Goal: Navigation & Orientation: Understand site structure

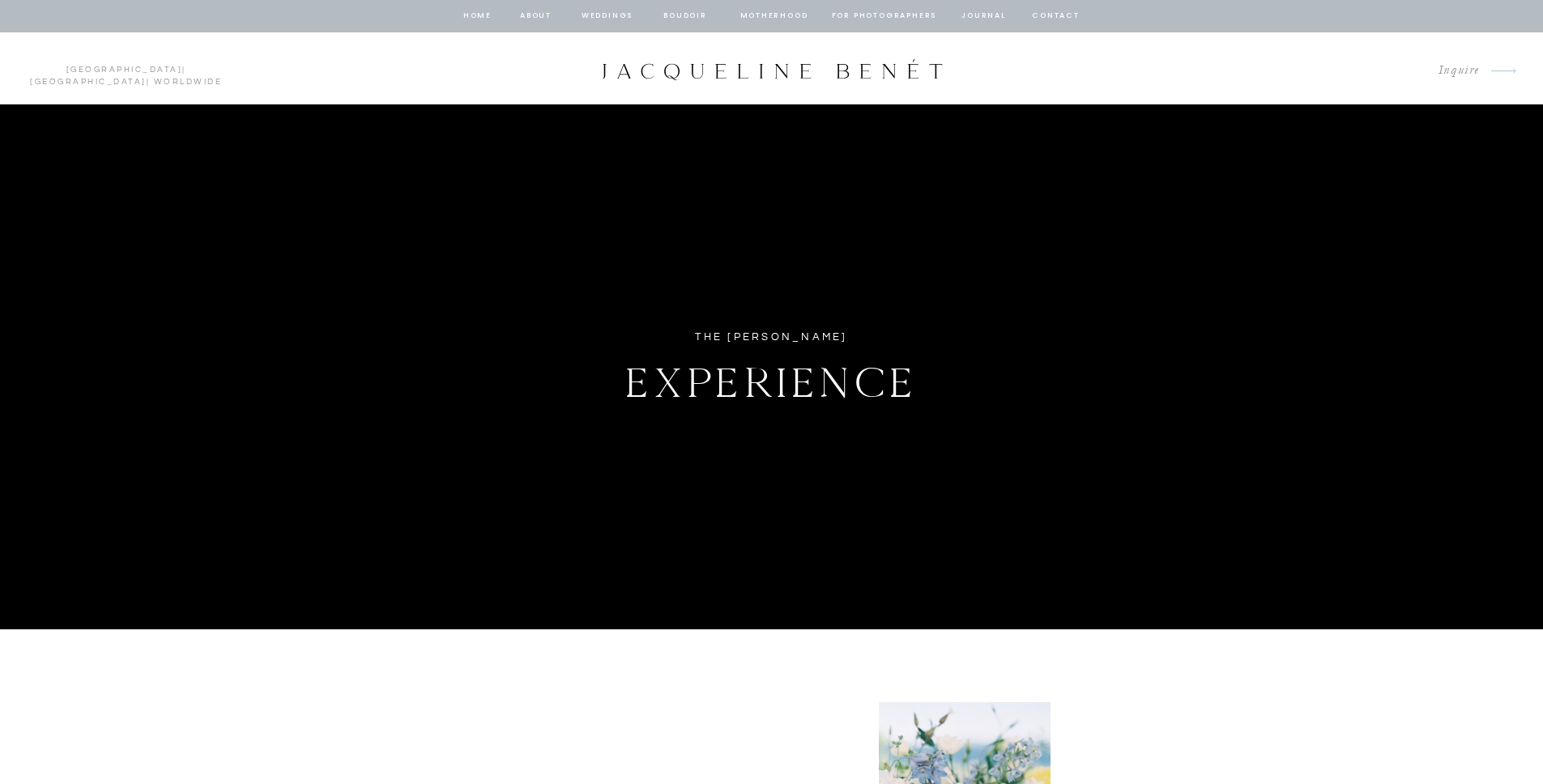
click at [522, 18] on nav "about" at bounding box center [536, 16] width 34 height 15
click at [477, 19] on nav "home" at bounding box center [478, 16] width 31 height 15
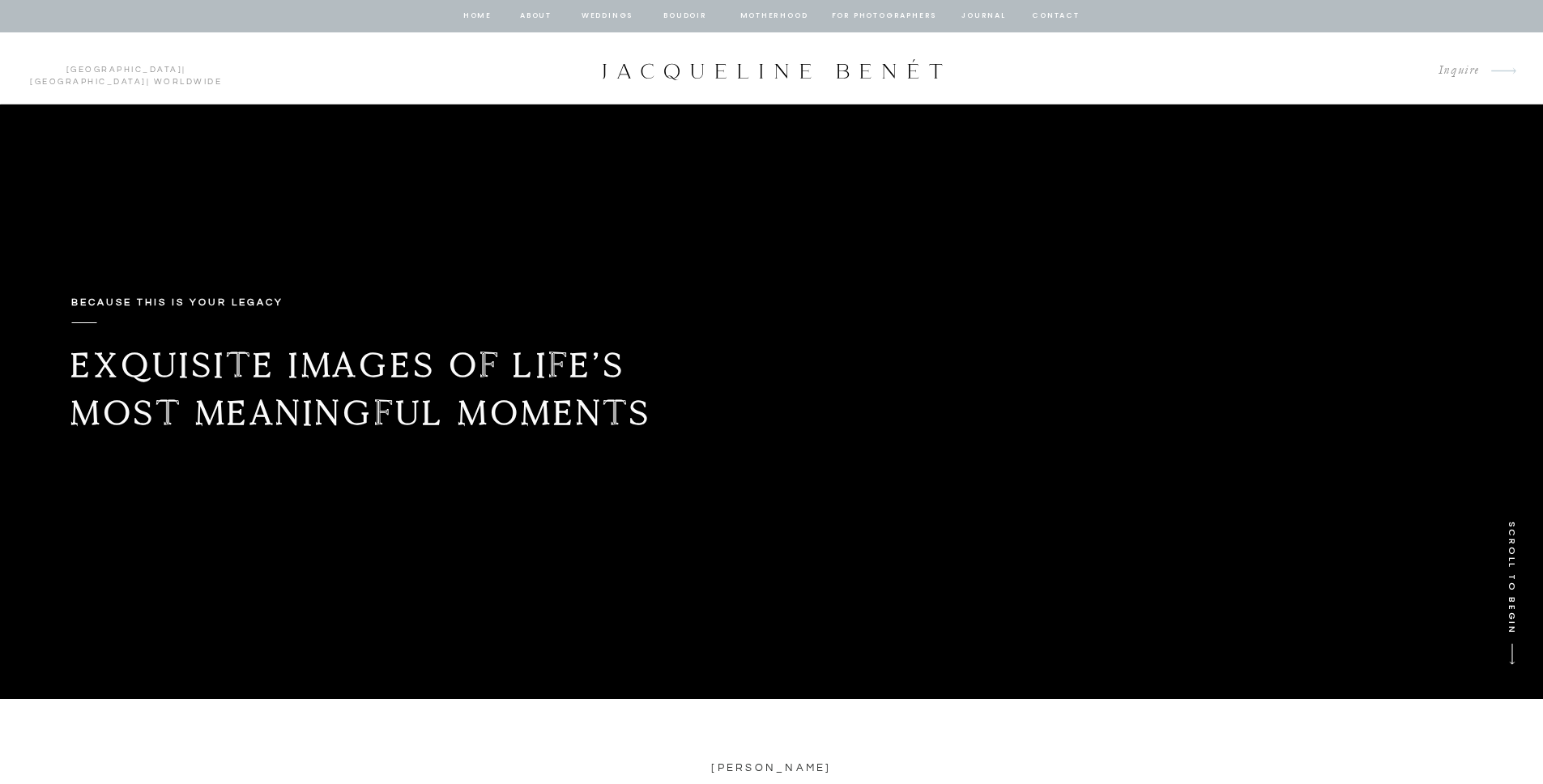
click at [967, 9] on nav "journal" at bounding box center [984, 16] width 50 height 15
